Goal: Answer question/provide support

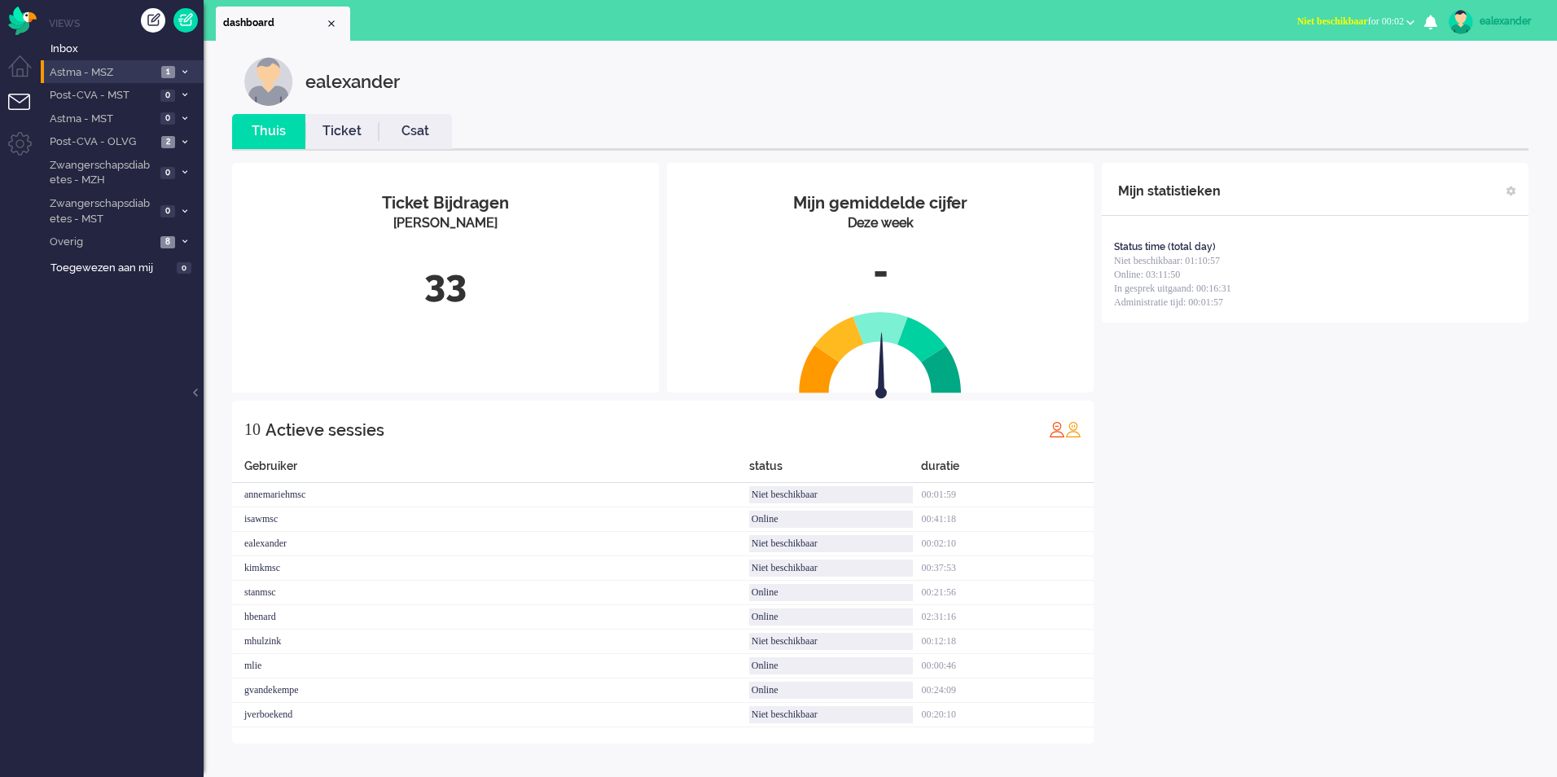
click at [180, 66] on li "Astma - MSZ 1" at bounding box center [122, 72] width 163 height 24
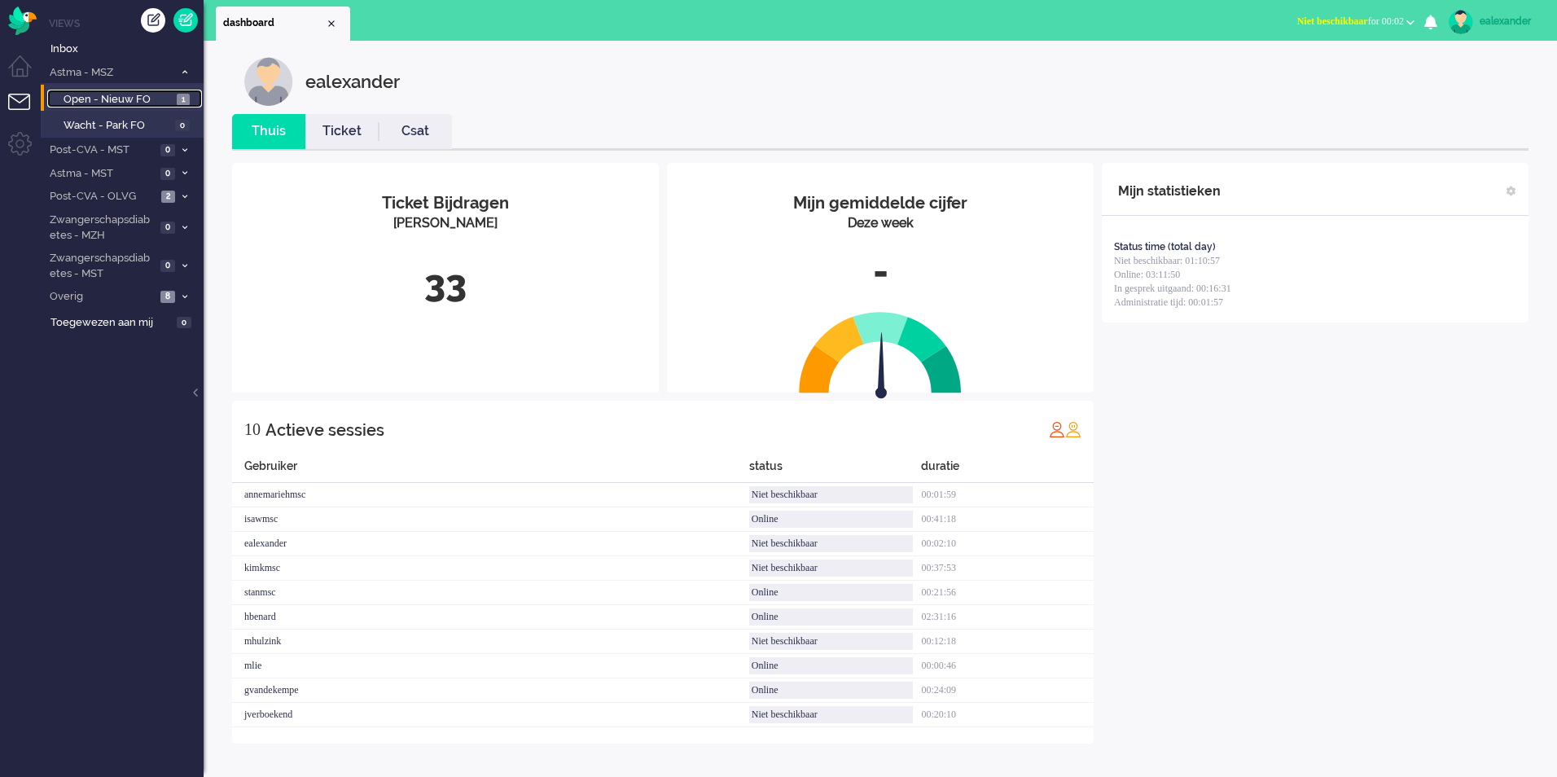
click at [173, 92] on link "Open - Nieuw FO 1" at bounding box center [124, 99] width 155 height 18
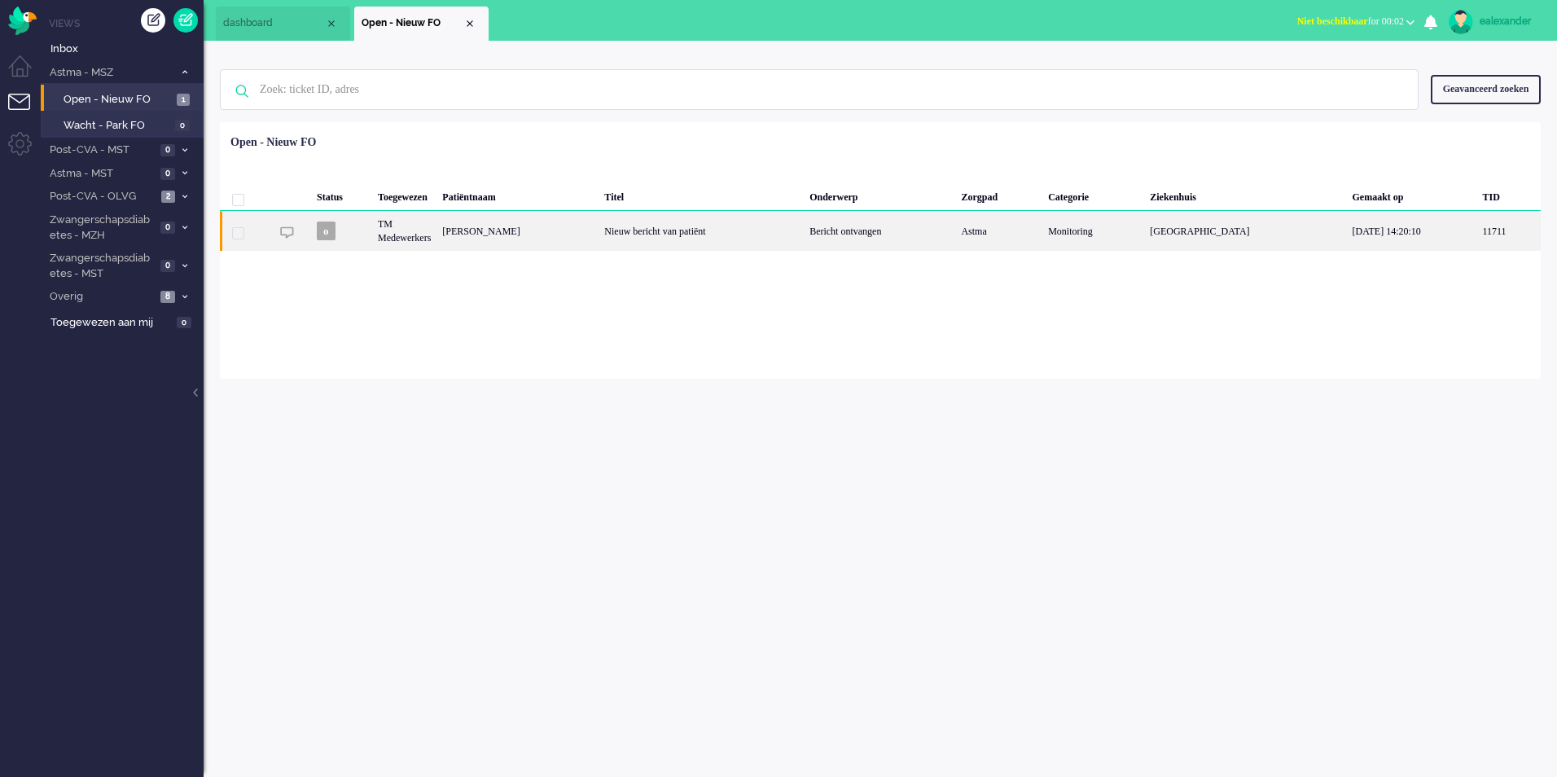
click at [736, 241] on div "Nieuw bericht van patiënt" at bounding box center [701, 231] width 205 height 40
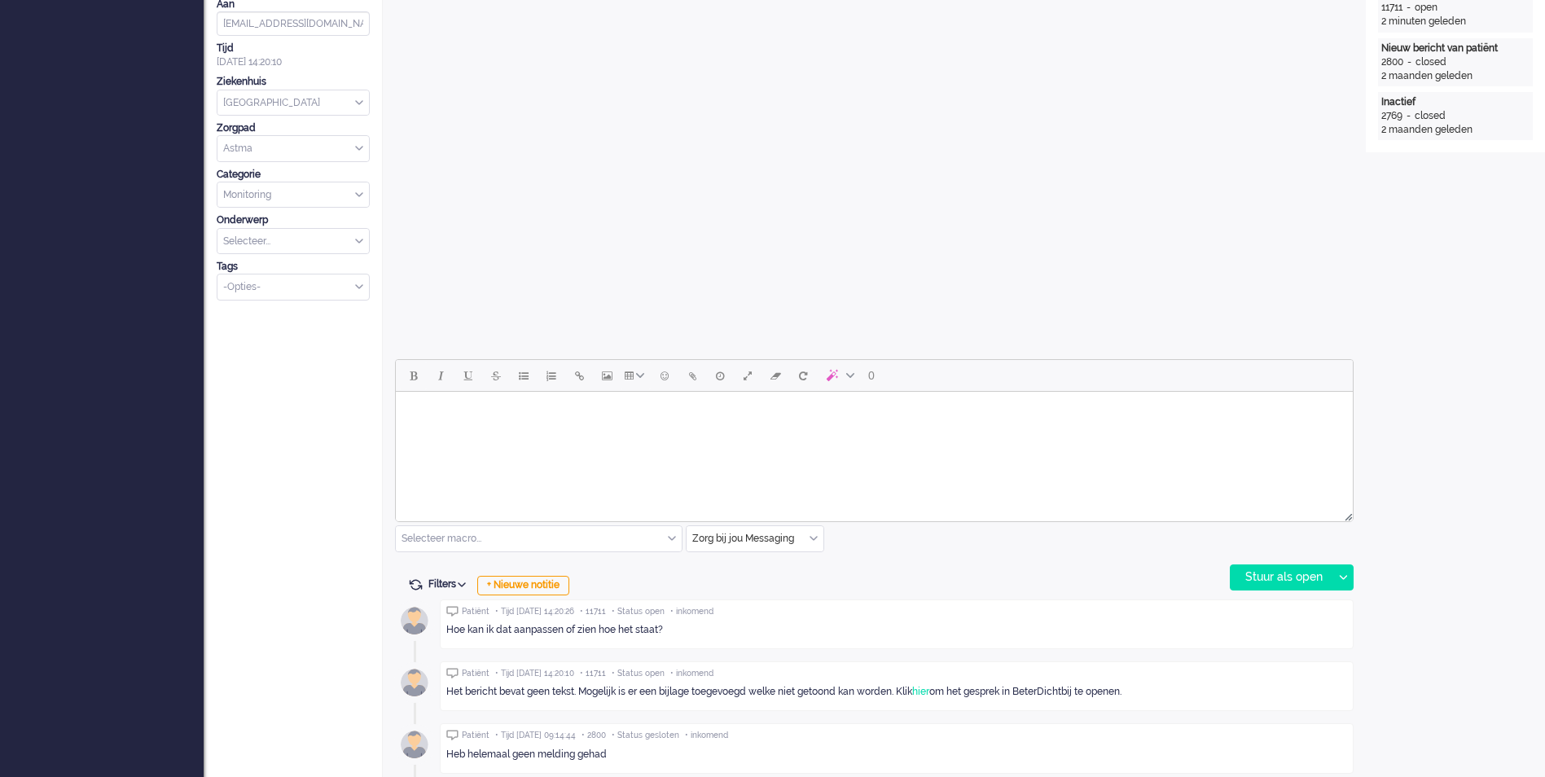
scroll to position [489, 0]
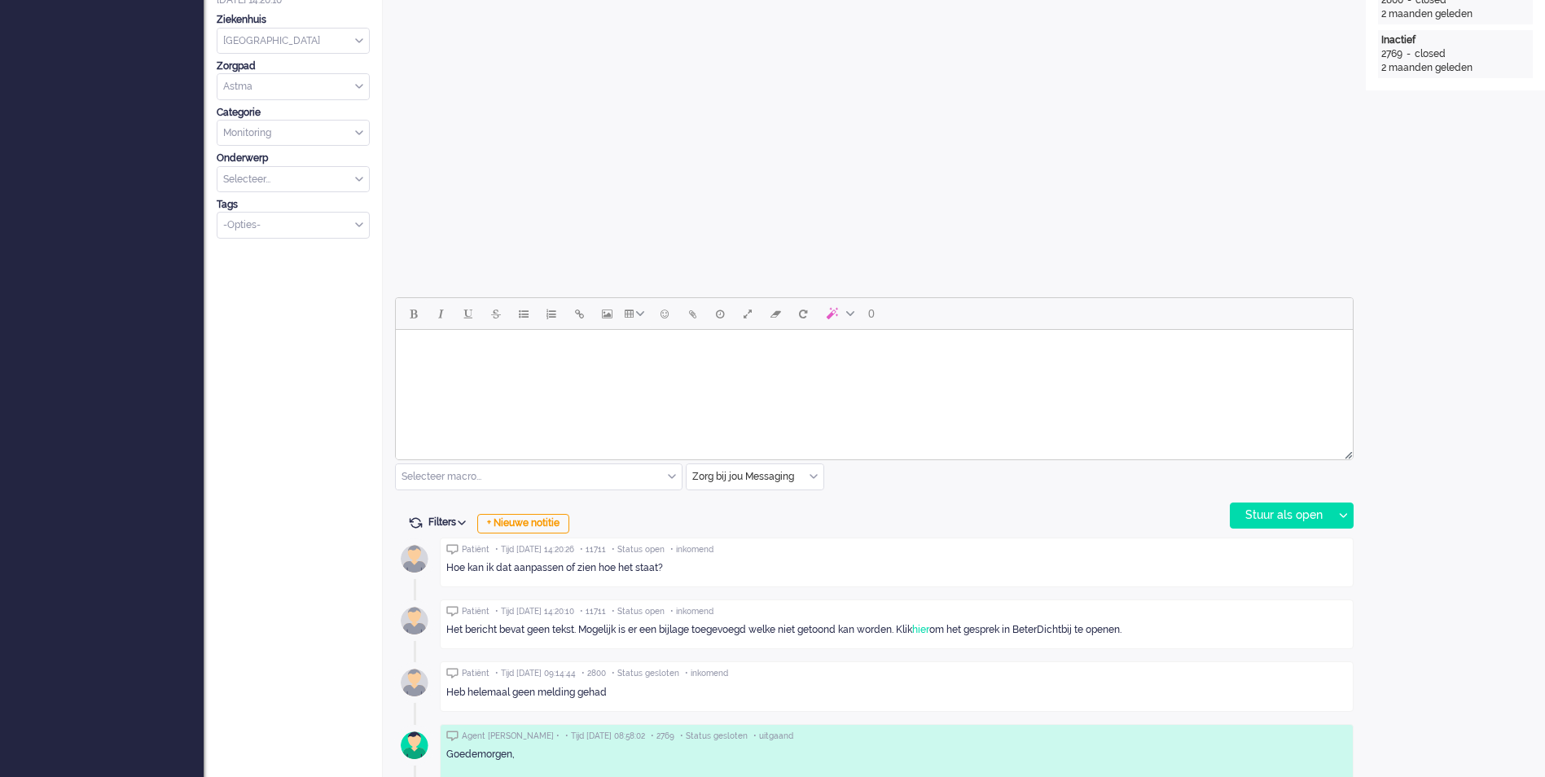
click at [922, 357] on body "Rich Text Area. Press ALT-0 for help." at bounding box center [874, 350] width 944 height 29
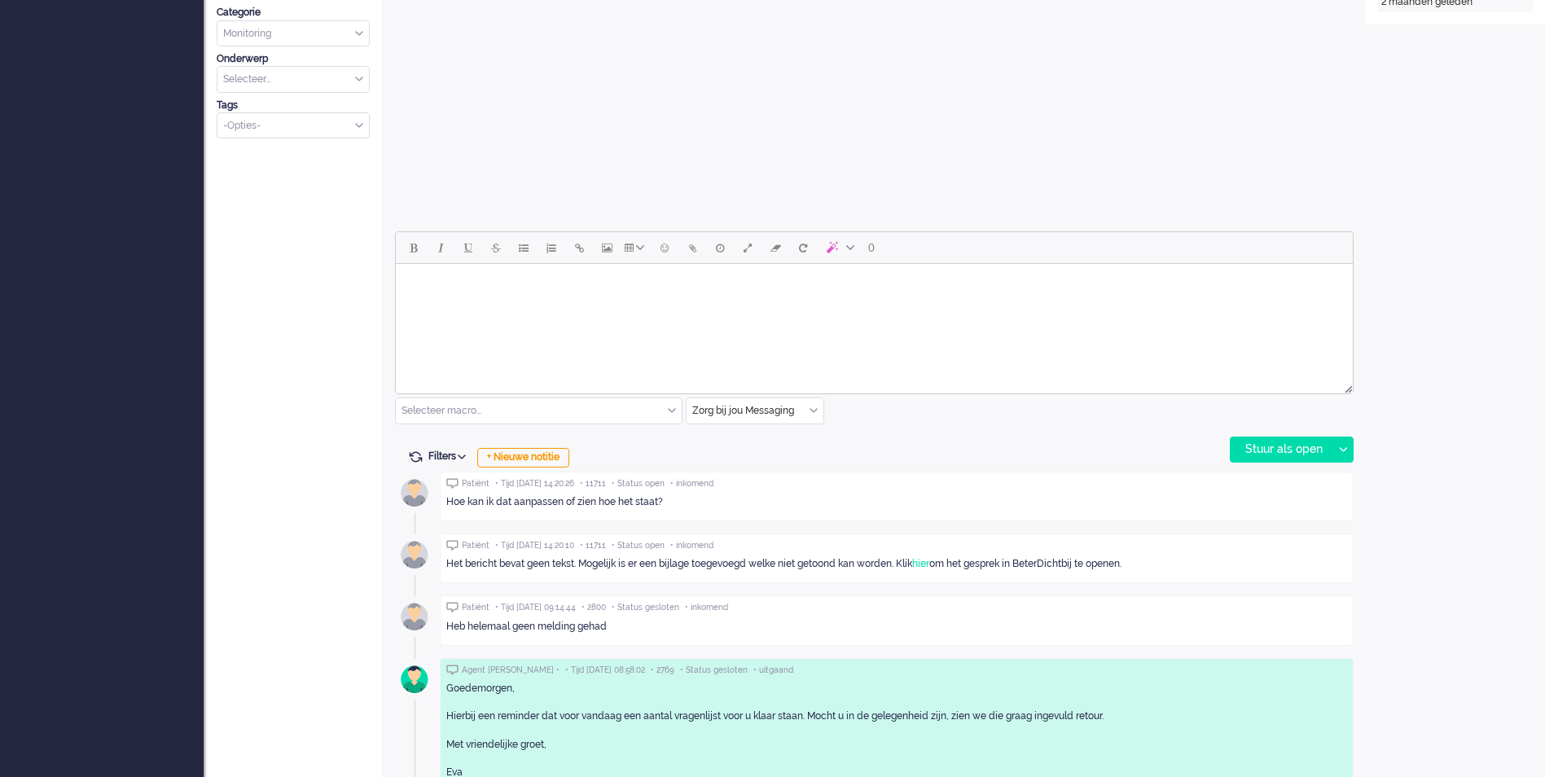
scroll to position [644, 0]
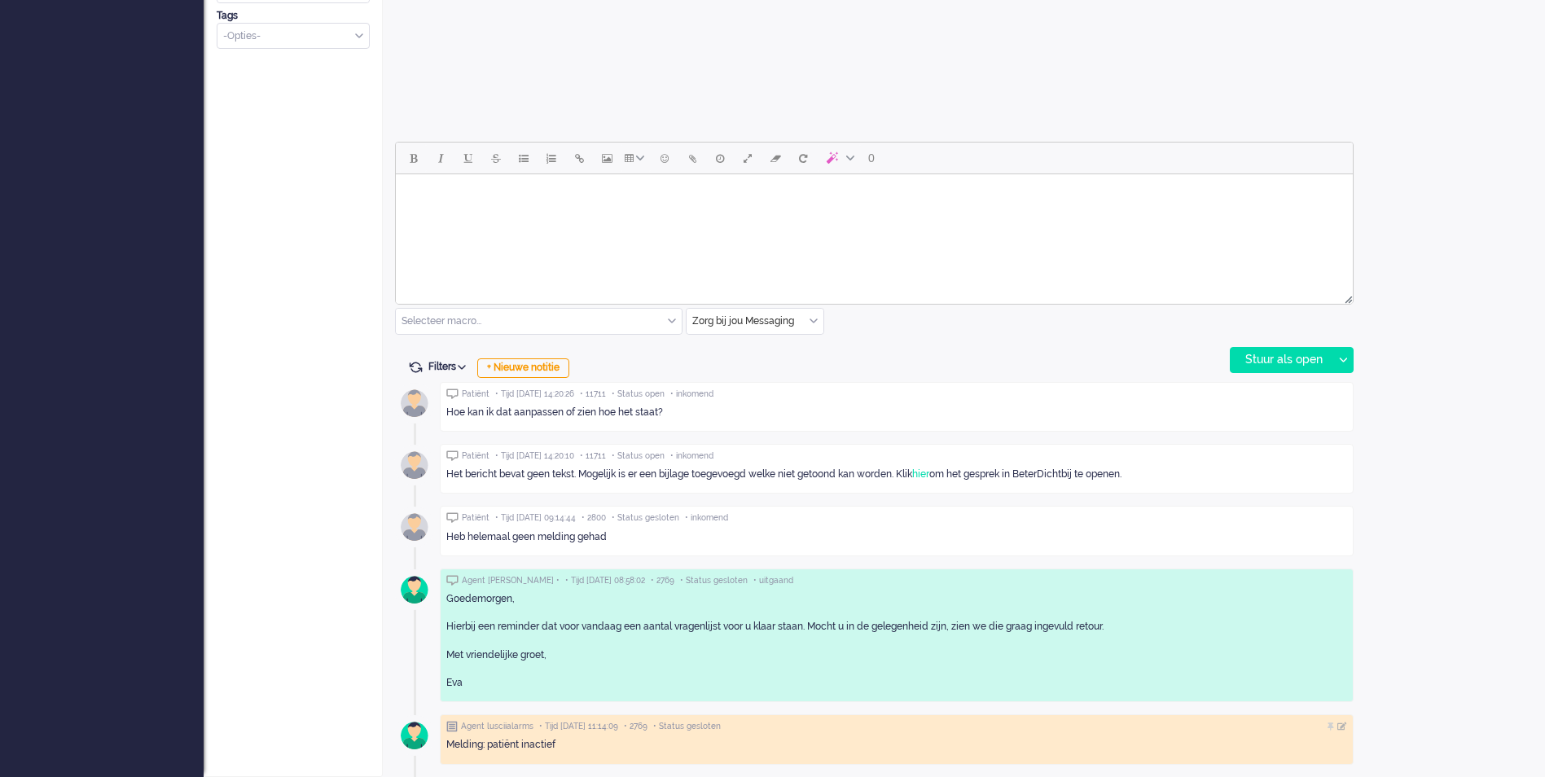
click at [858, 216] on html at bounding box center [874, 195] width 957 height 42
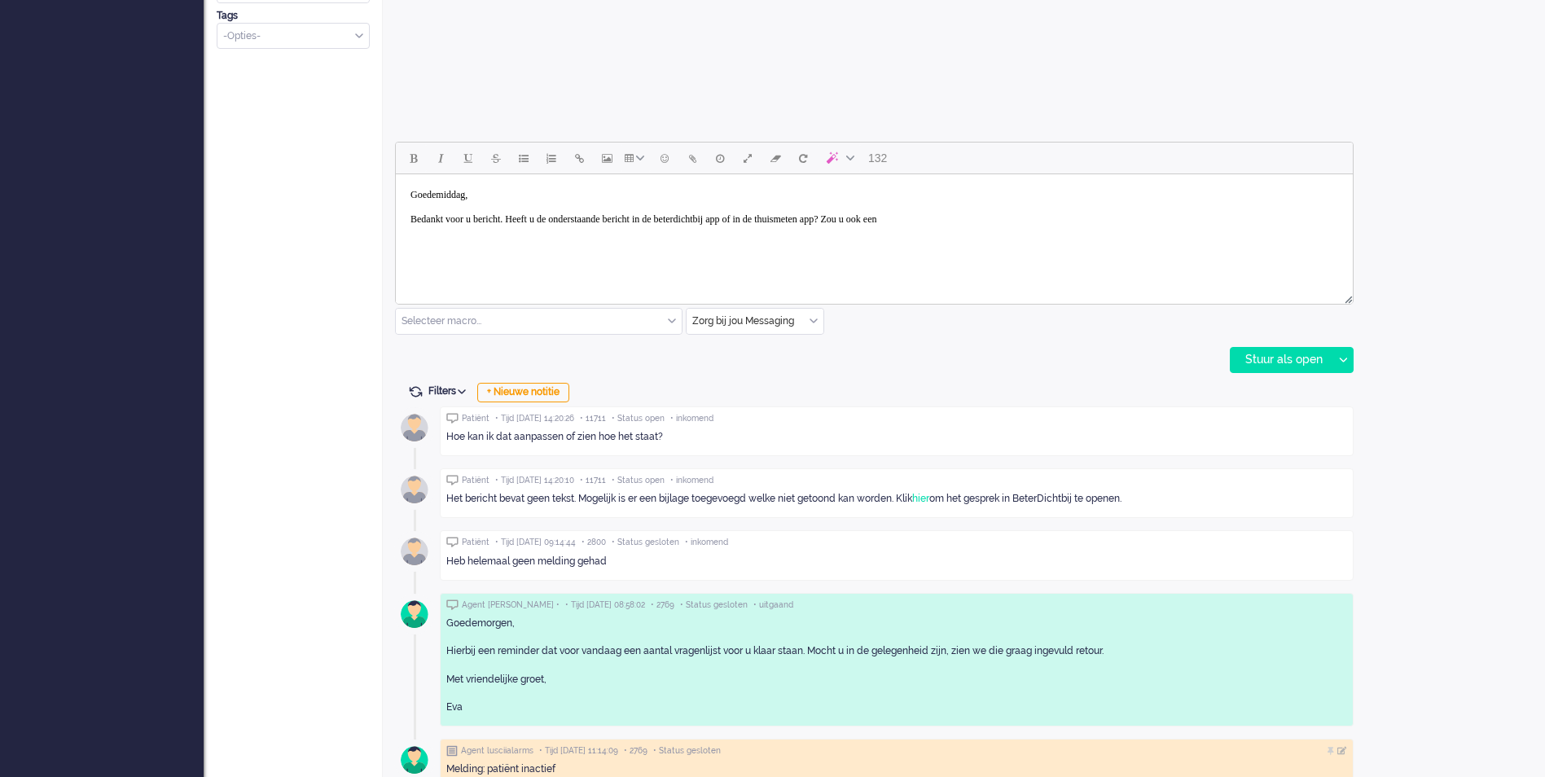
click at [727, 219] on body "Goedemiddag, Bedankt voor u bericht. Heeft u de onderstaande bericht in de bete…" at bounding box center [874, 207] width 944 height 53
click at [1020, 221] on body "Goedemiddag, Bedankt voor u bericht. Heeft u de onderstaande bericht in de Bete…" at bounding box center [874, 207] width 944 height 53
click at [924, 218] on body "Goedemiddag, Bedankt voor u bericht. Heeft u de onderstaande bericht in de Bete…" at bounding box center [874, 226] width 944 height 90
click at [1271, 362] on div "Stuur als open" at bounding box center [1282, 360] width 102 height 24
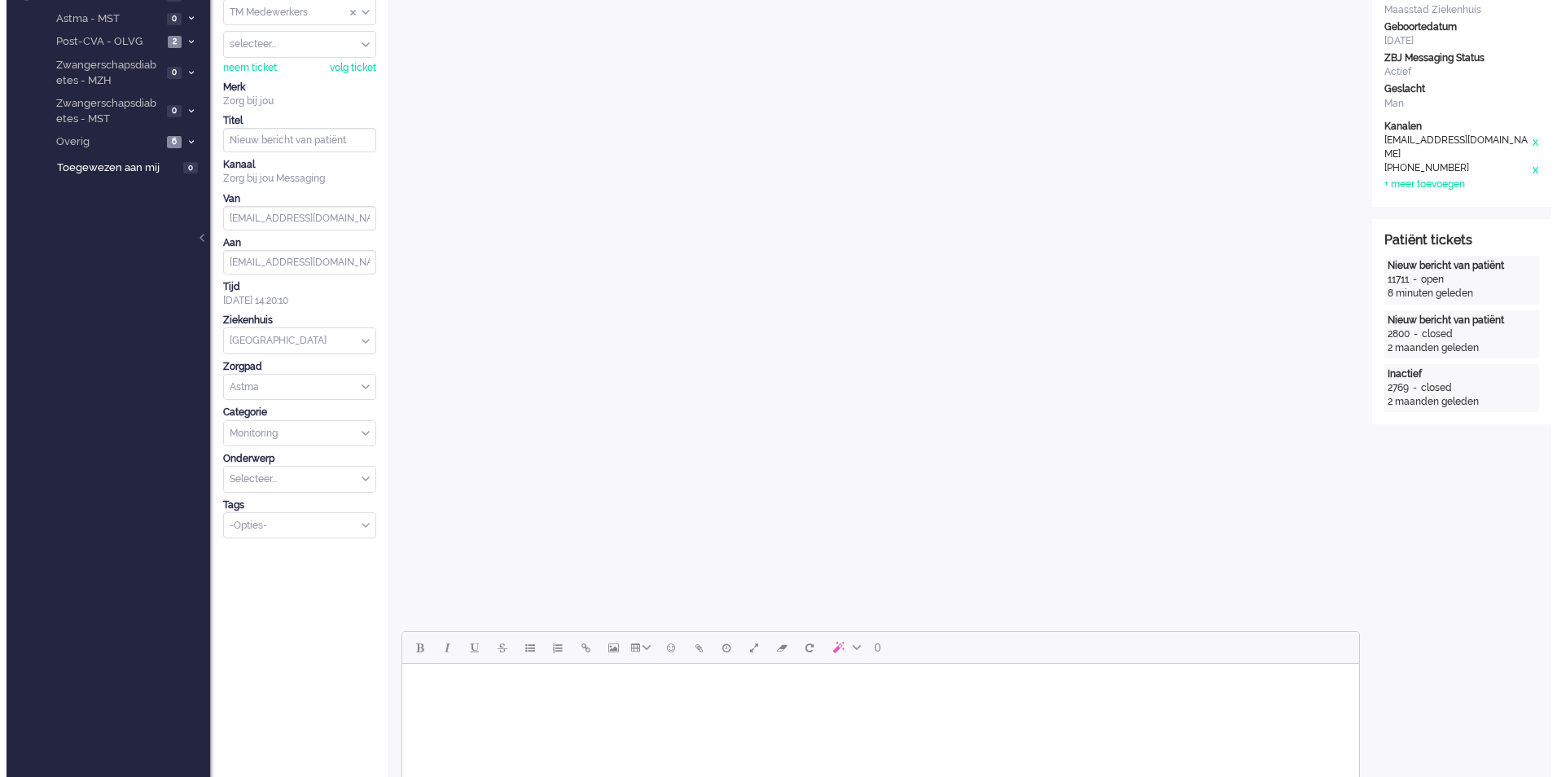
scroll to position [0, 0]
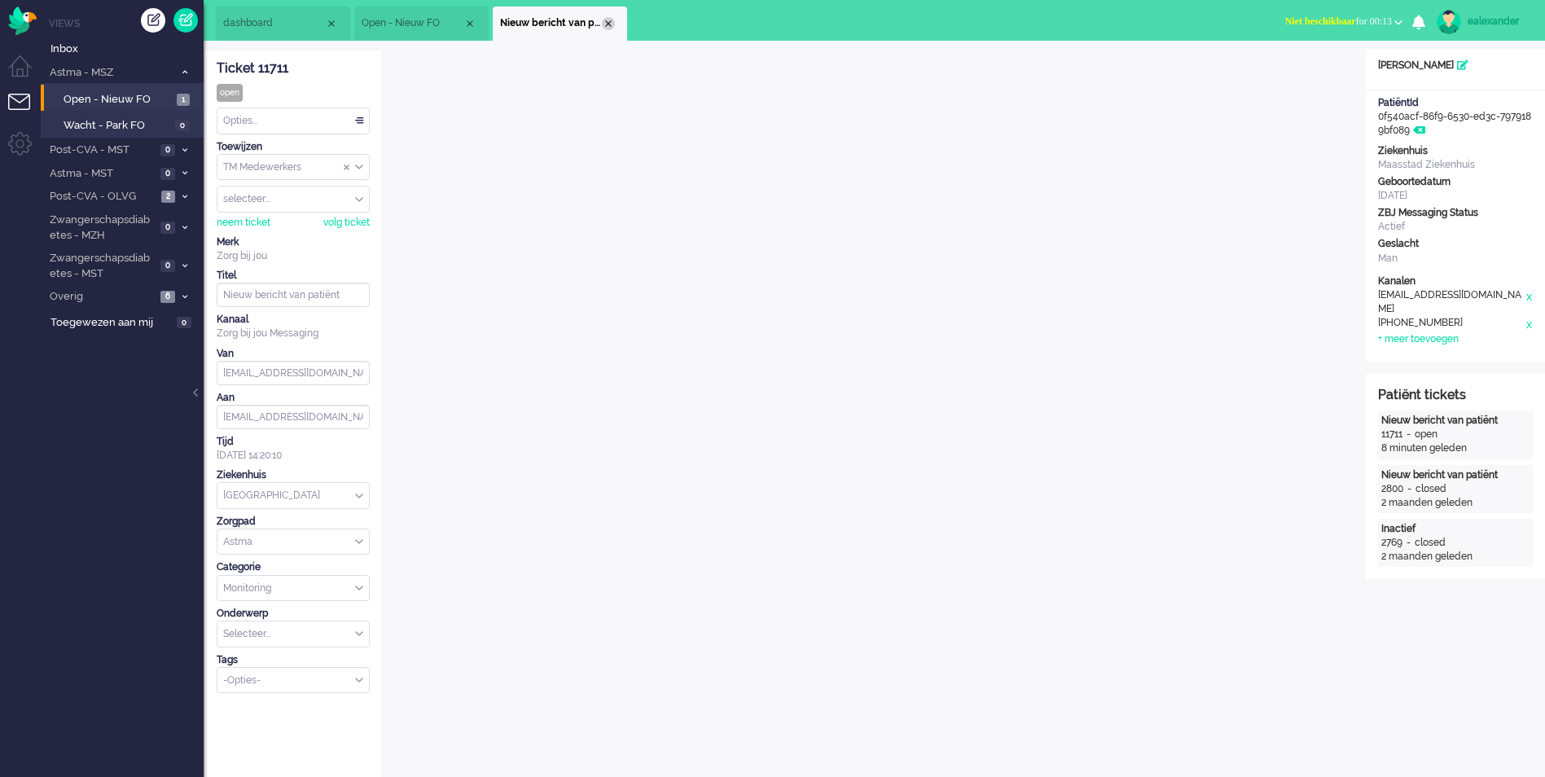
click at [608, 25] on div "Close tab" at bounding box center [608, 23] width 13 height 13
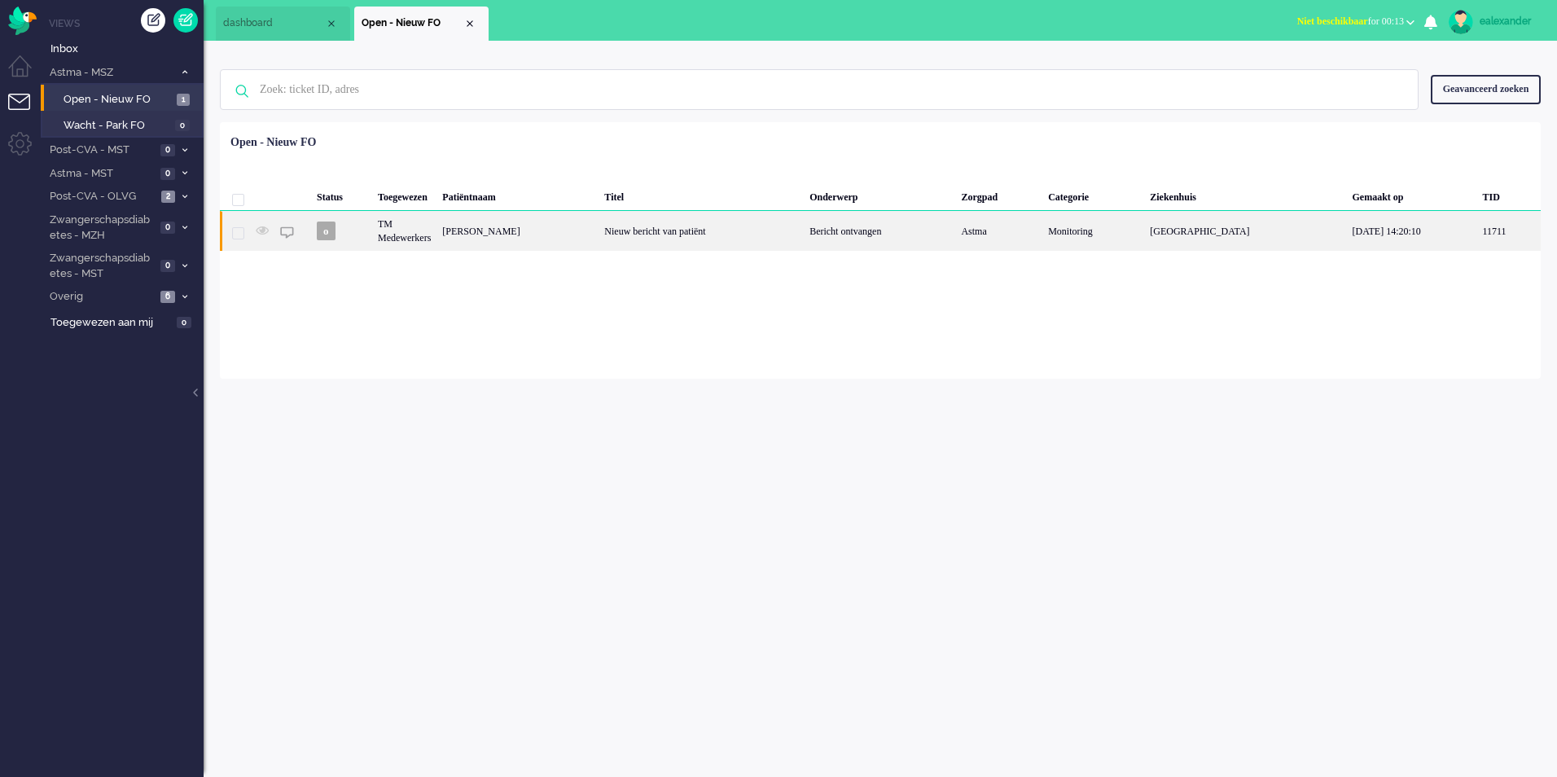
click at [599, 231] on div "[PERSON_NAME]" at bounding box center [518, 231] width 162 height 40
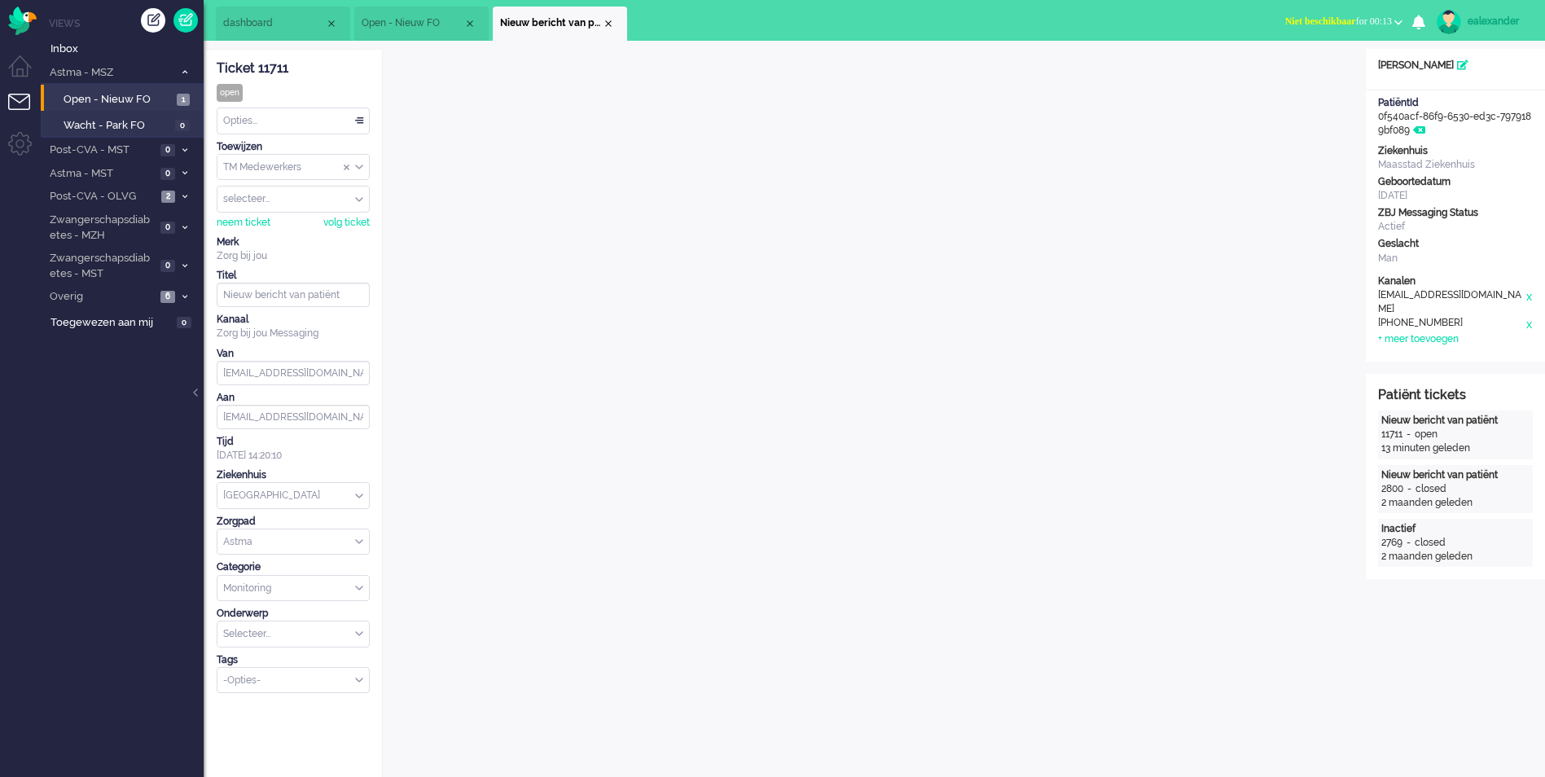
scroll to position [5, 0]
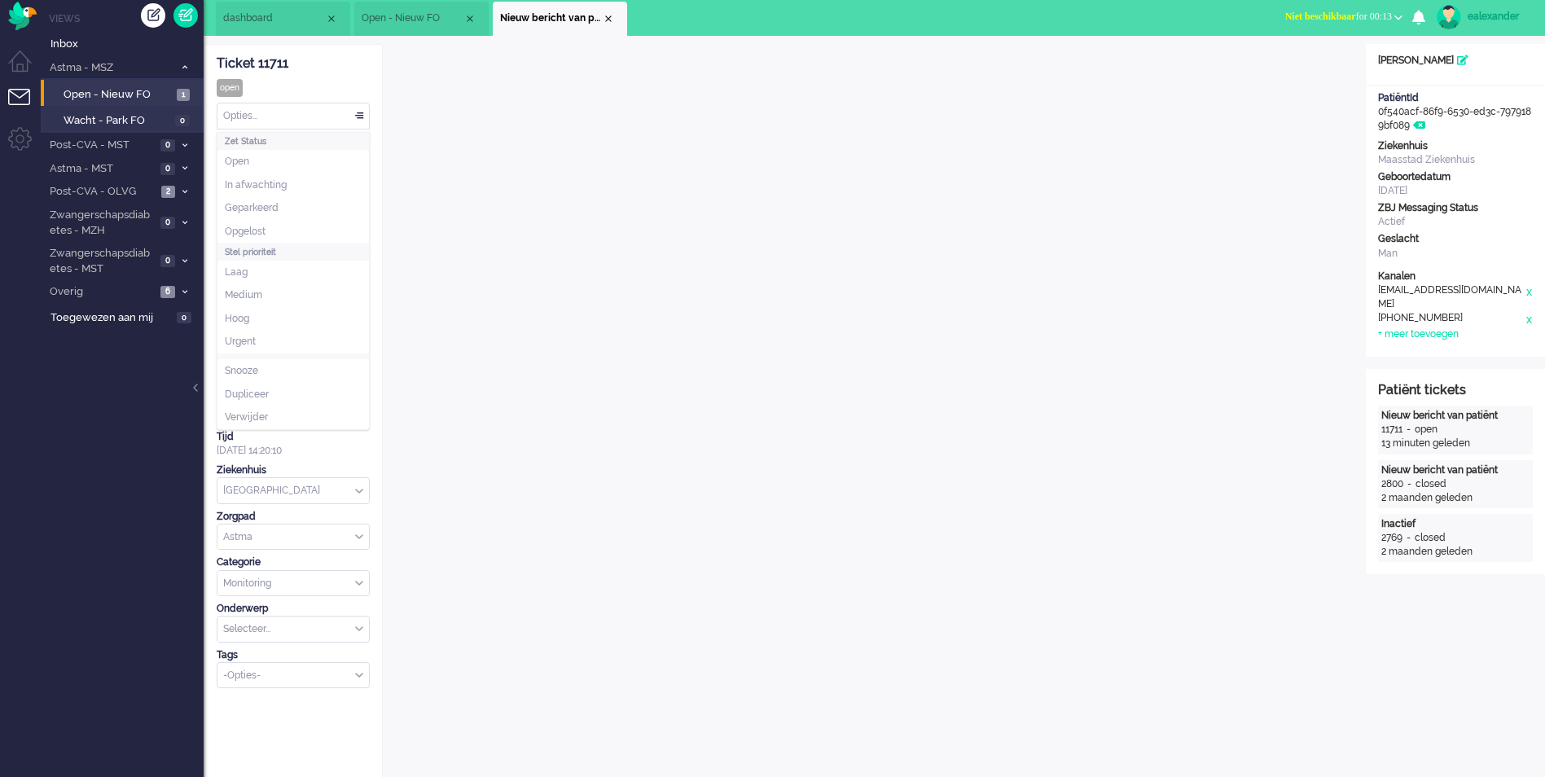
click at [348, 120] on div "Opties..." at bounding box center [292, 115] width 151 height 25
click at [299, 228] on li "Opgelost" at bounding box center [292, 232] width 151 height 24
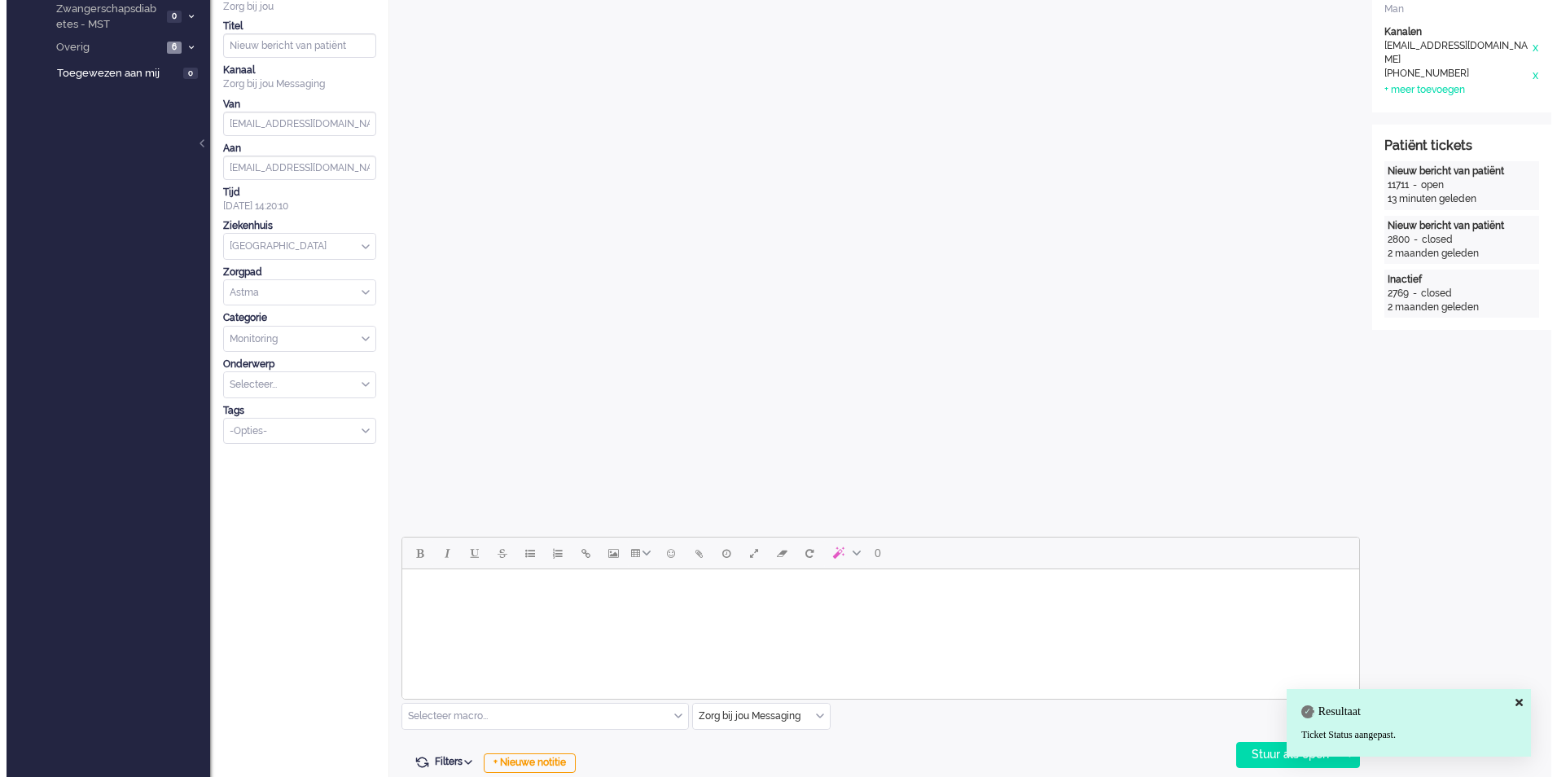
scroll to position [0, 0]
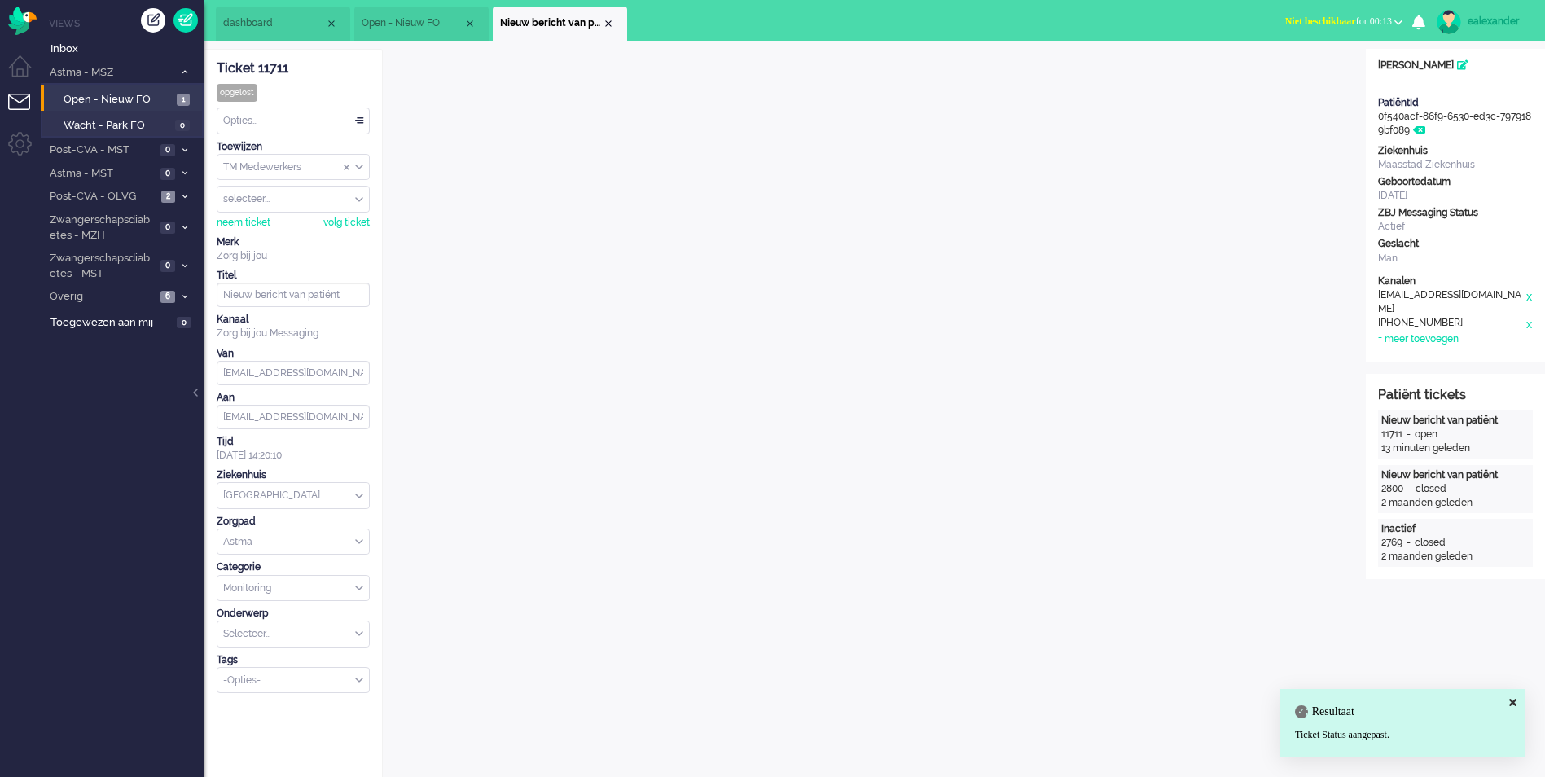
click at [606, 21] on div "Close tab" at bounding box center [608, 23] width 13 height 13
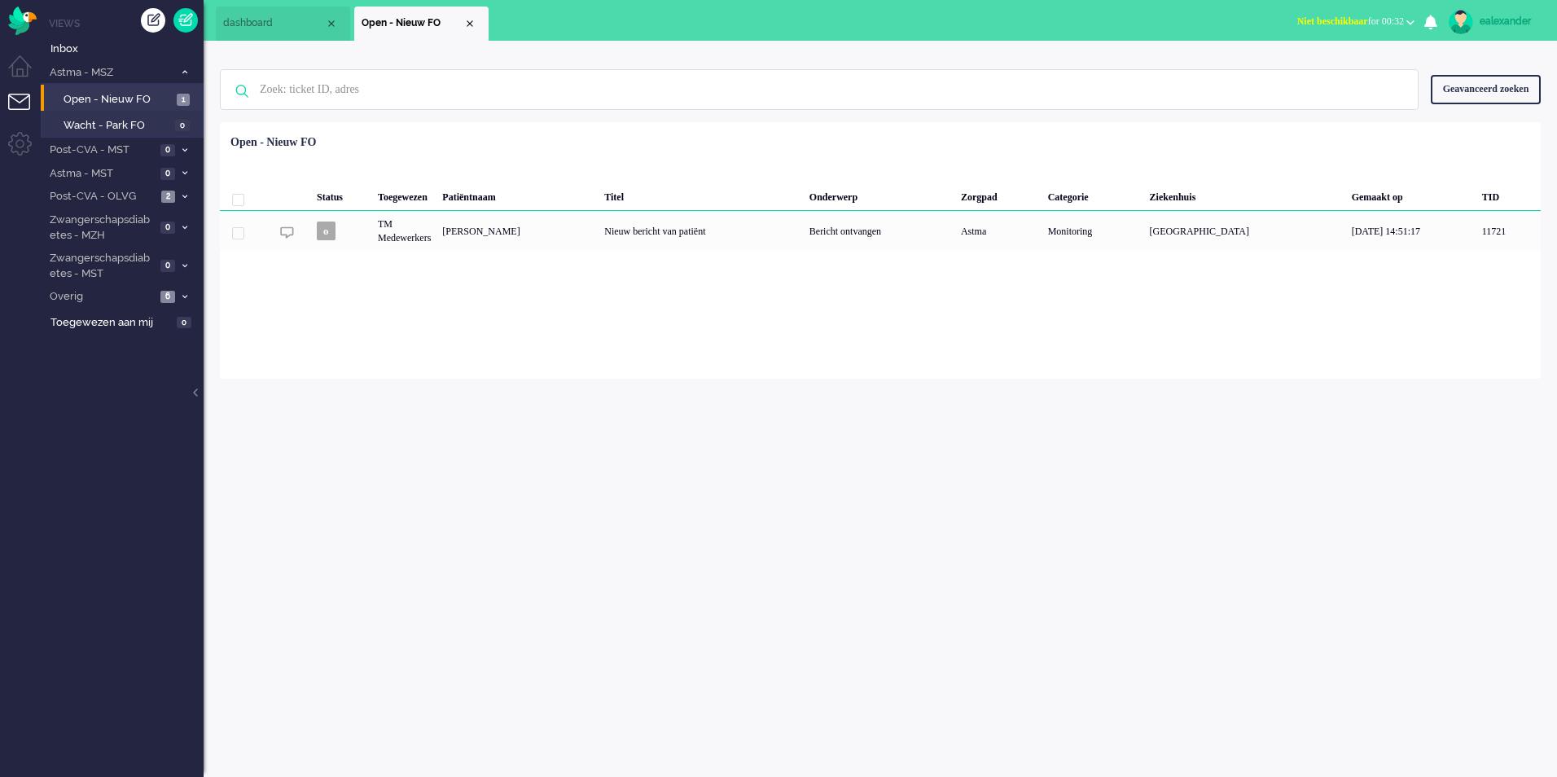
click at [1504, 18] on div "ealexander" at bounding box center [1510, 21] width 61 height 16
drag, startPoint x: 1464, startPoint y: 130, endPoint x: 1454, endPoint y: 106, distance: 25.9
click at [1464, 130] on link "Uitloggen" at bounding box center [1487, 131] width 121 height 16
